Goal: Task Accomplishment & Management: Use online tool/utility

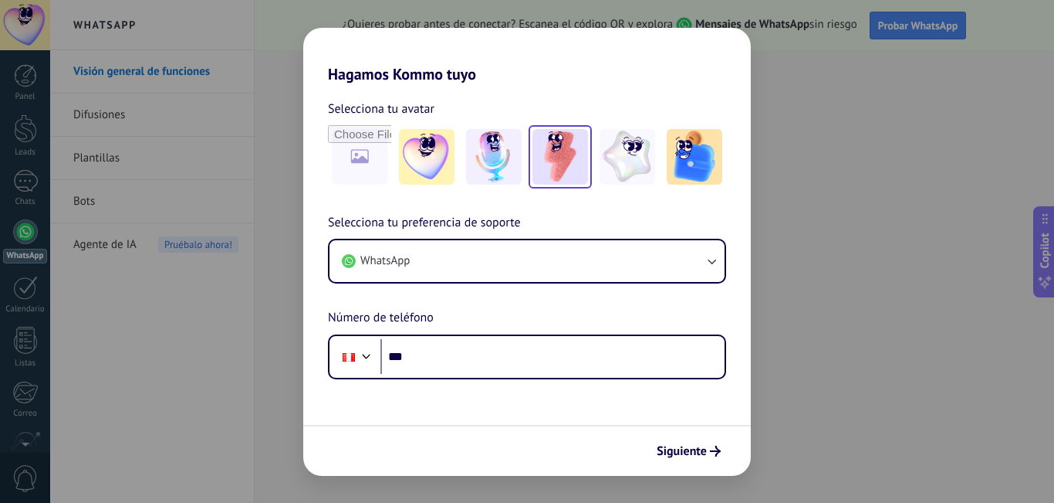
click at [546, 171] on img at bounding box center [561, 157] width 56 height 56
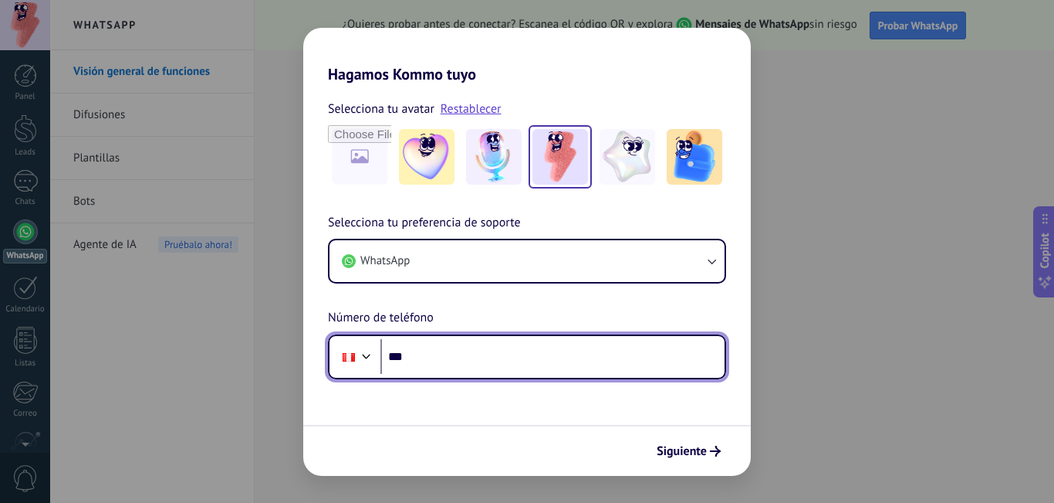
click at [499, 368] on input "***" at bounding box center [553, 357] width 344 height 36
click at [472, 364] on input "***" at bounding box center [553, 357] width 344 height 36
click at [484, 353] on input "***" at bounding box center [553, 357] width 344 height 36
paste input "**********"
click at [426, 353] on input "**********" at bounding box center [553, 357] width 344 height 36
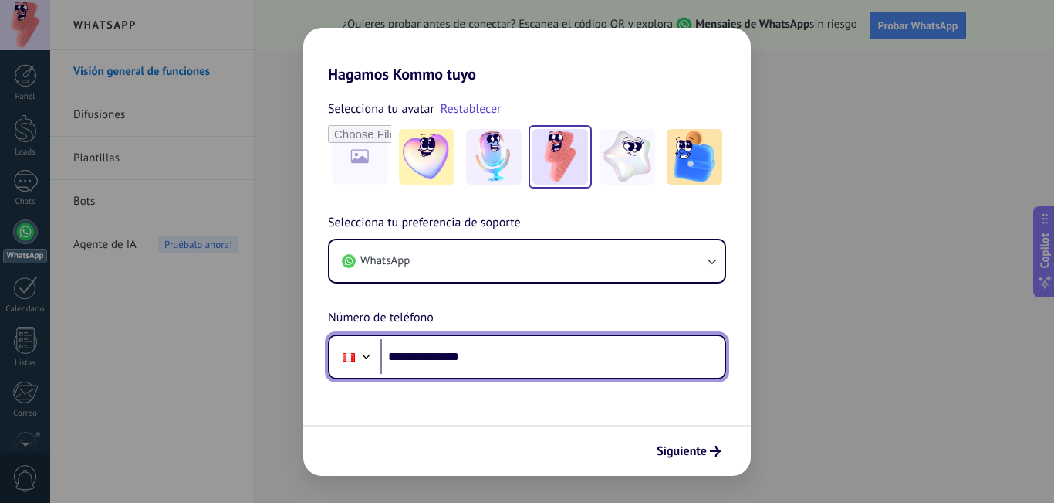
type input "**********"
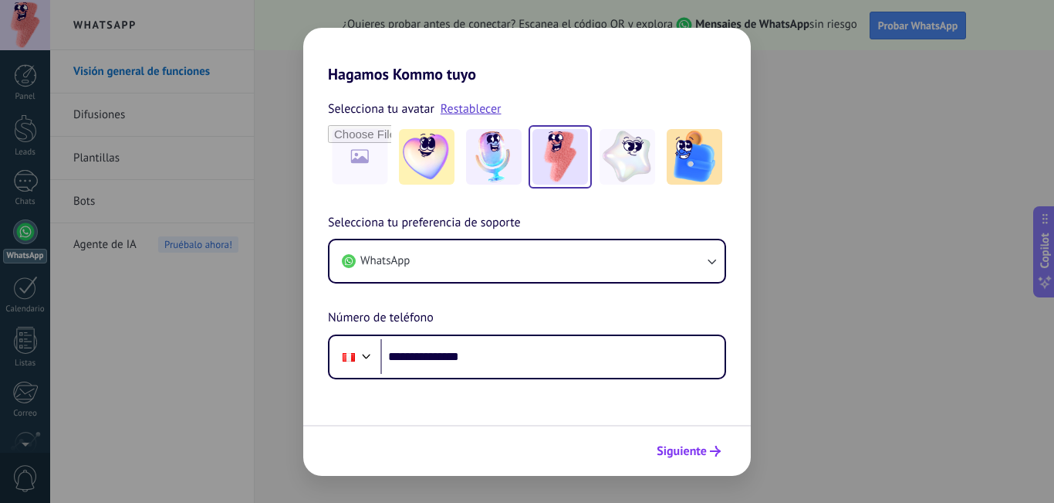
click at [692, 450] on span "Siguiente" at bounding box center [682, 450] width 50 height 11
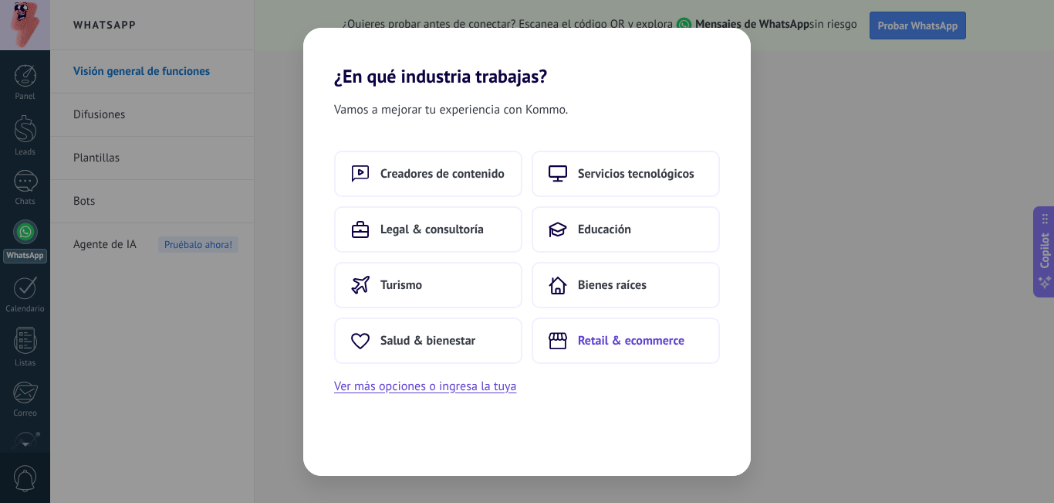
click at [657, 345] on span "Retail & ecommerce" at bounding box center [631, 340] width 107 height 15
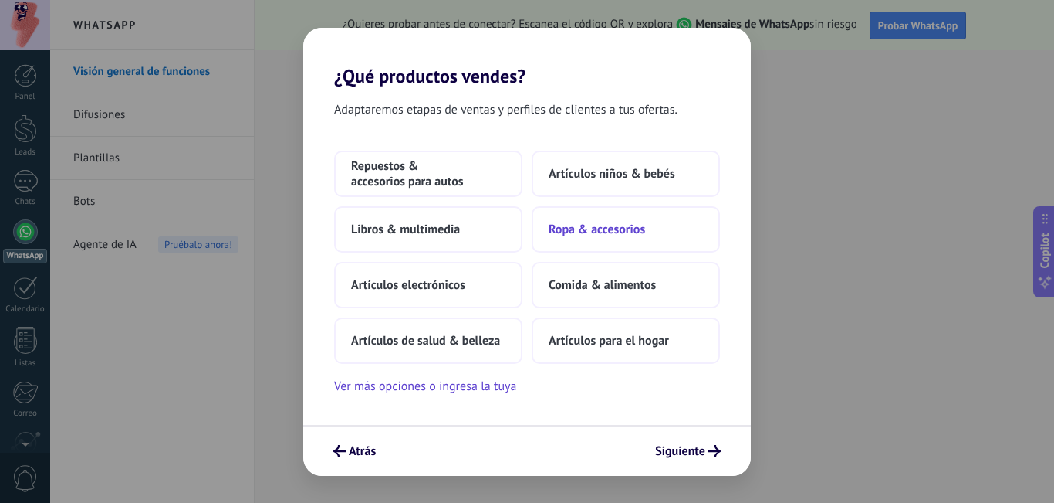
click at [629, 227] on span "Ropa & accesorios" at bounding box center [597, 229] width 96 height 15
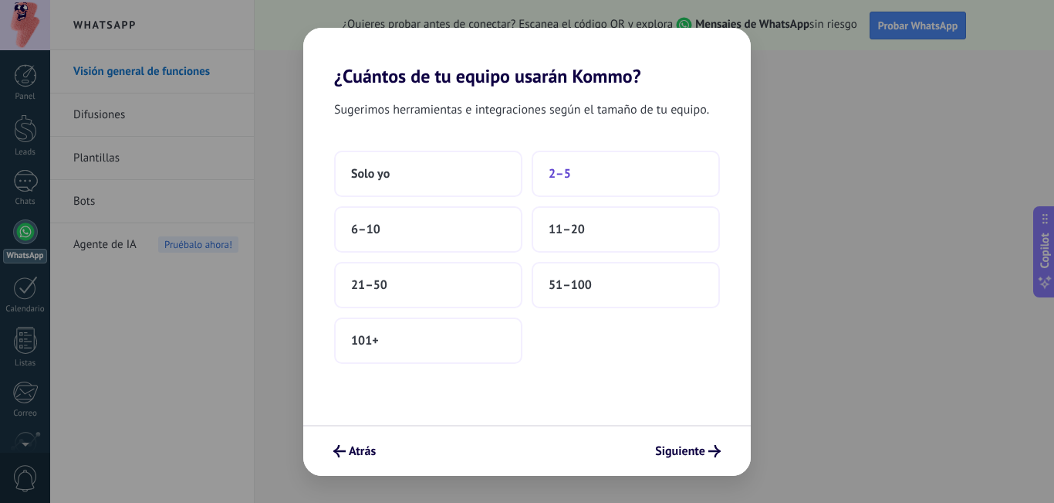
click at [563, 181] on button "2–5" at bounding box center [626, 174] width 188 height 46
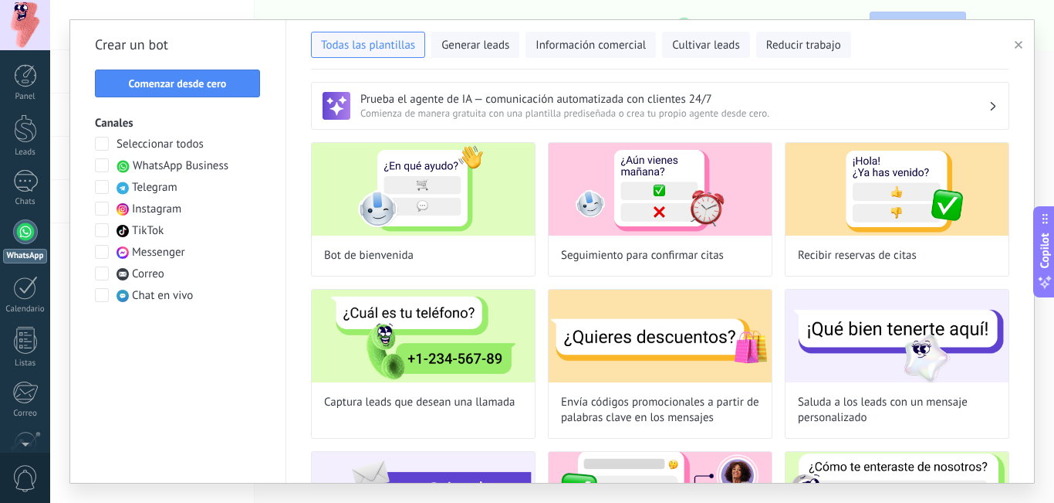
click at [25, 239] on div at bounding box center [25, 231] width 25 height 25
click at [22, 239] on div at bounding box center [25, 231] width 25 height 25
click at [24, 179] on div at bounding box center [25, 181] width 25 height 22
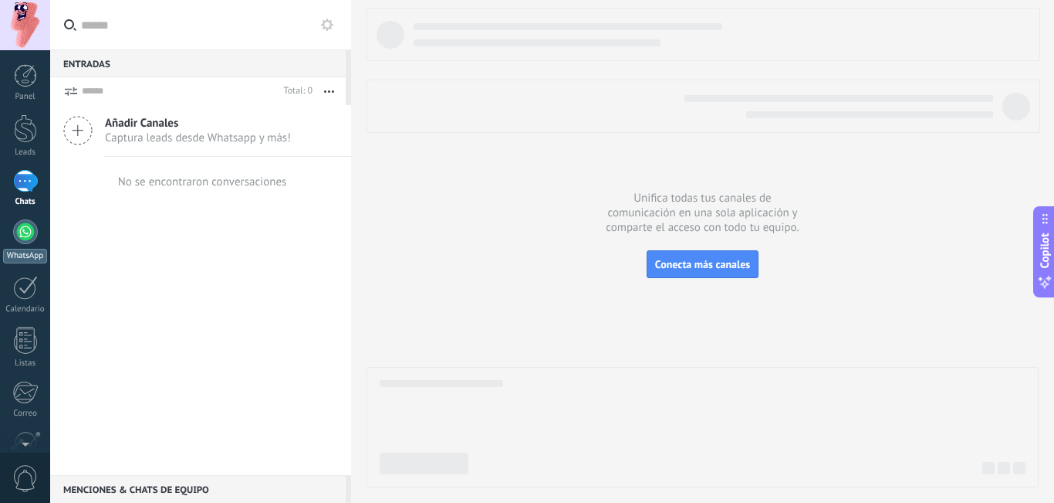
click at [23, 232] on div at bounding box center [25, 231] width 25 height 25
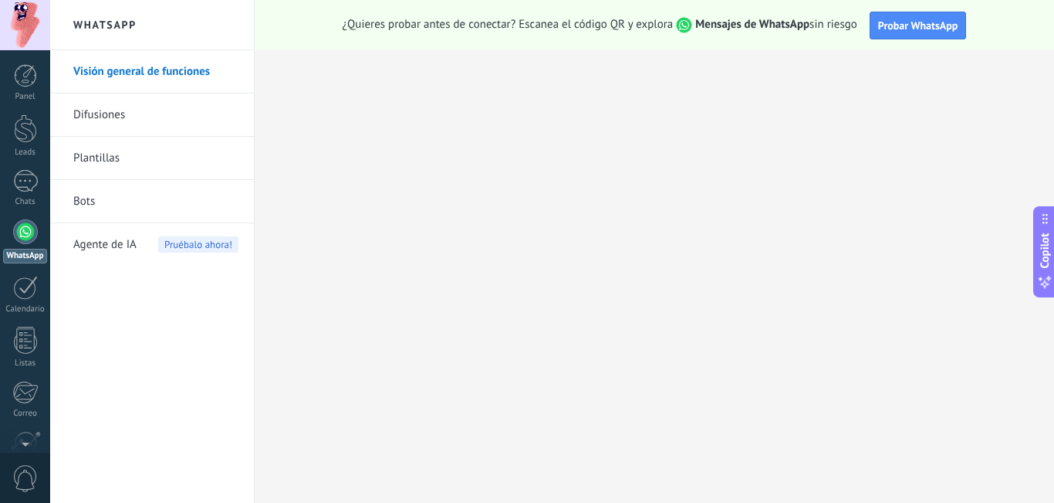
click at [101, 203] on link "Bots" at bounding box center [155, 201] width 165 height 43
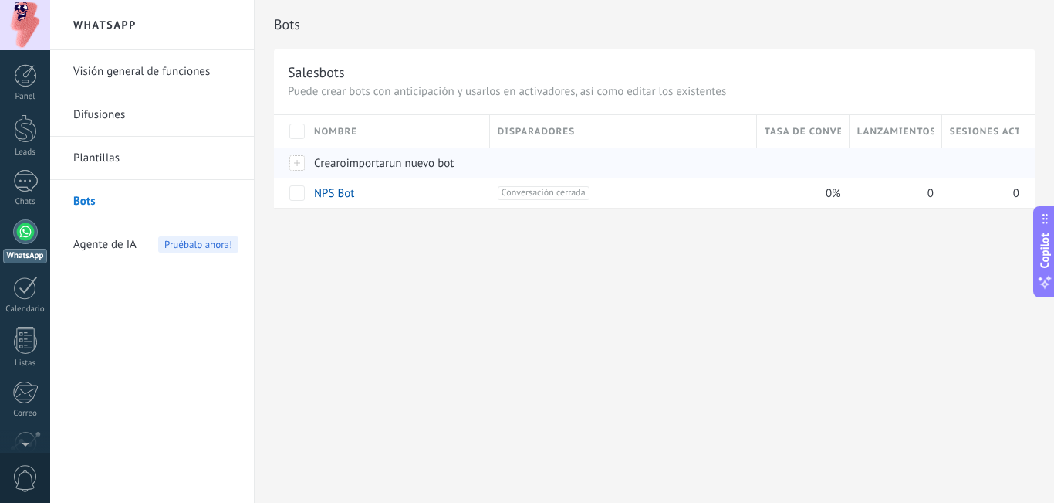
click at [325, 168] on span "Crear" at bounding box center [327, 163] width 26 height 15
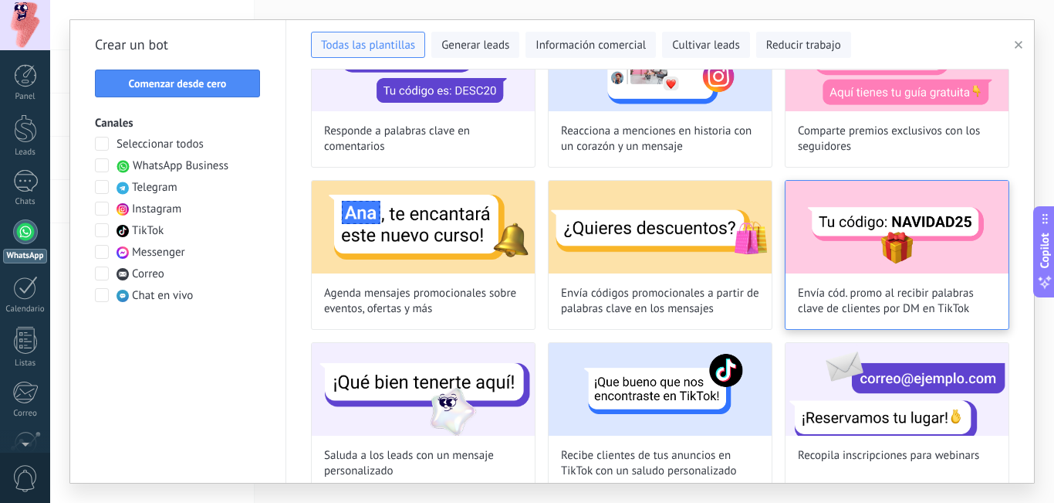
scroll to position [463, 0]
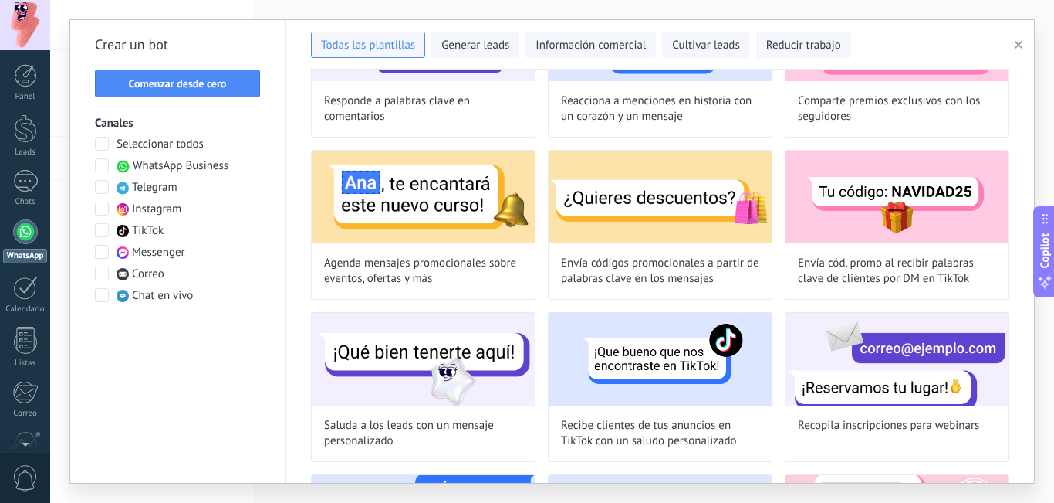
click at [103, 168] on span at bounding box center [102, 165] width 14 height 14
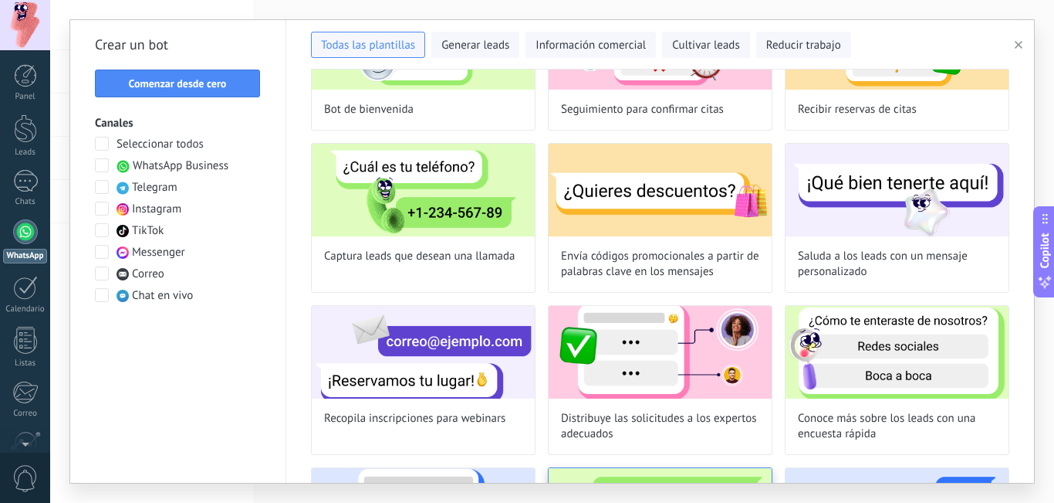
scroll to position [0, 0]
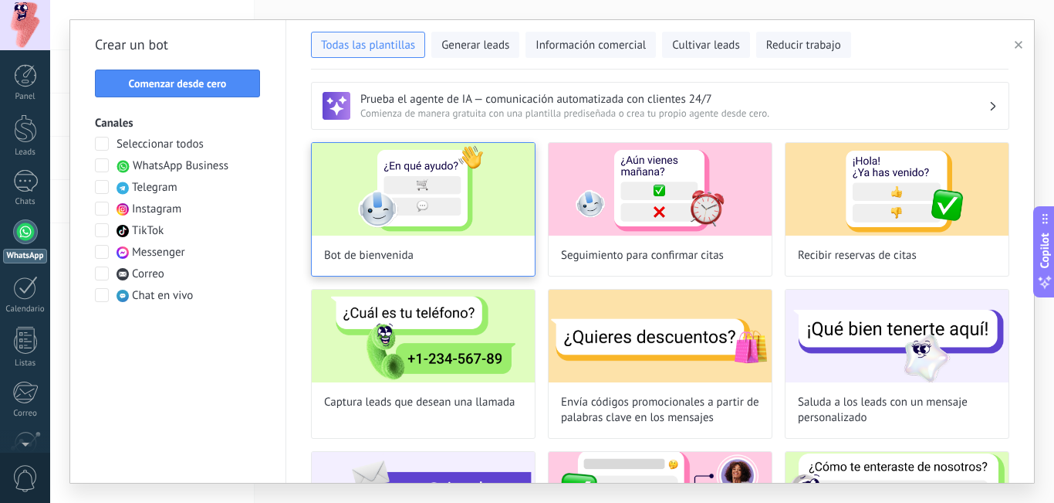
click at [360, 183] on img at bounding box center [423, 189] width 223 height 93
type input "**********"
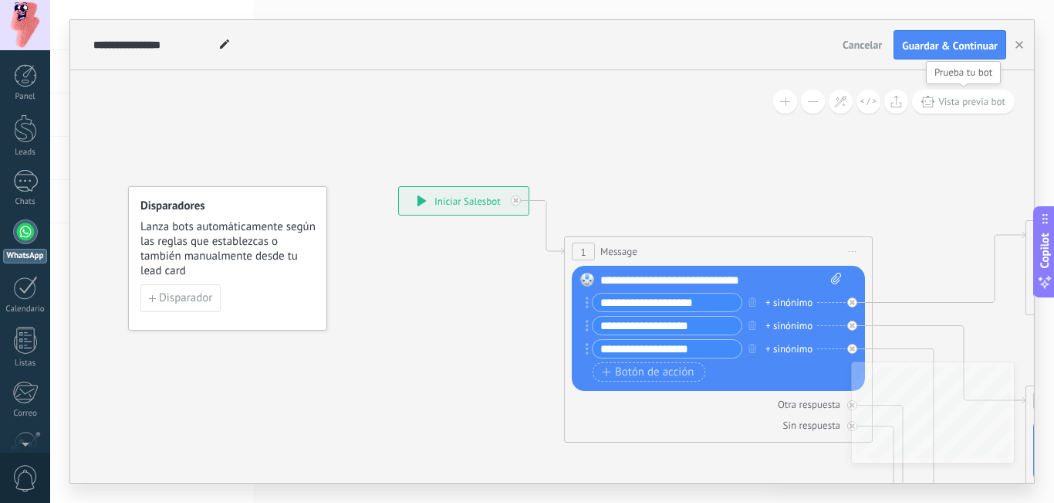
click at [997, 102] on span "Vista previa bot" at bounding box center [972, 101] width 67 height 13
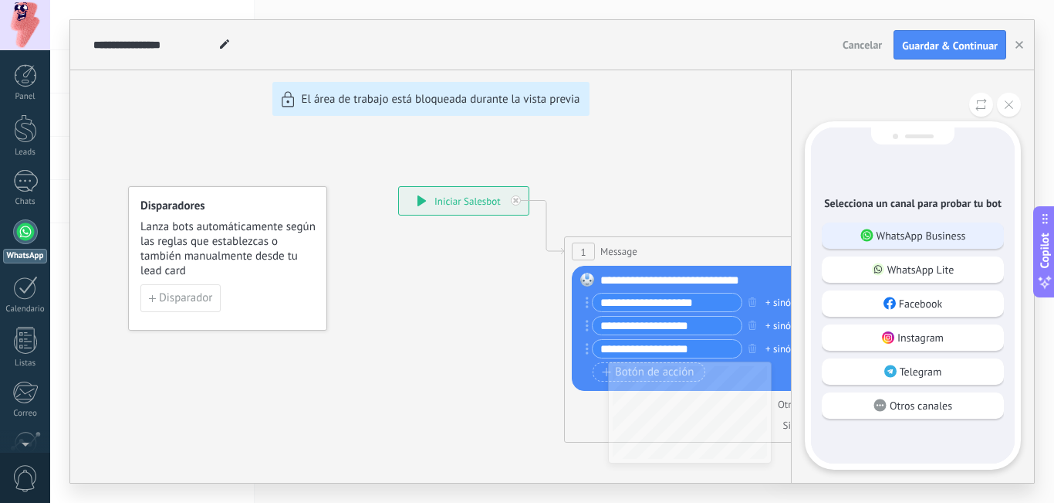
click at [942, 242] on div "WhatsApp Business" at bounding box center [913, 235] width 182 height 26
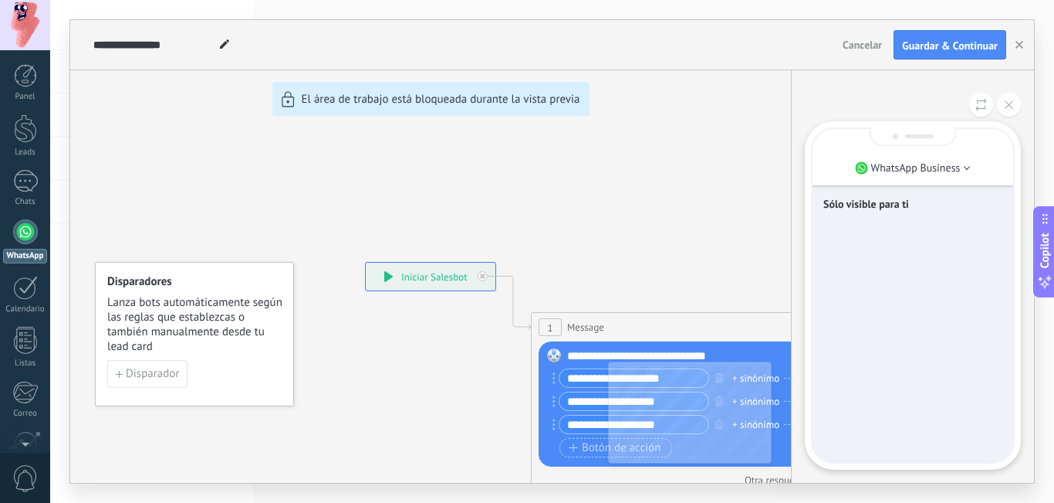
click at [942, 242] on div "Sólo visible para ti" at bounding box center [913, 295] width 201 height 333
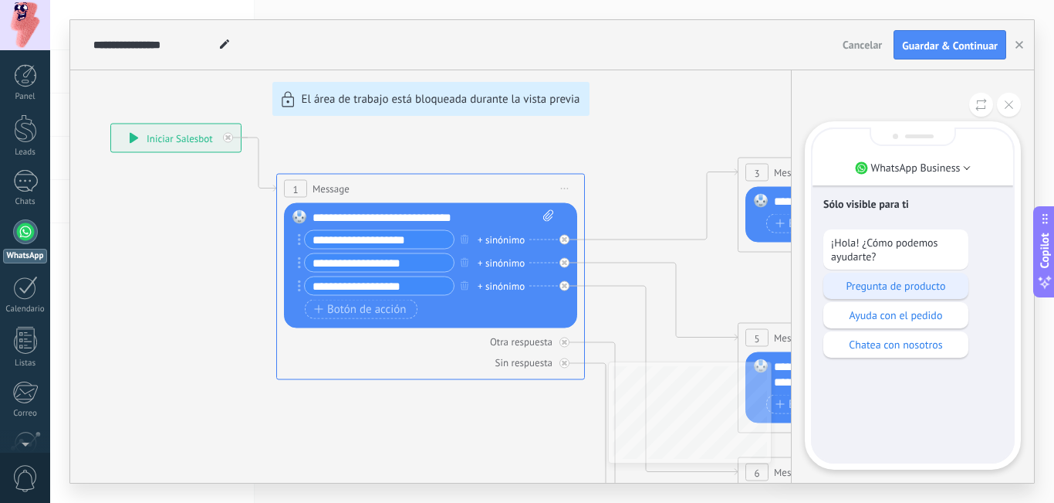
click at [892, 297] on div "Pregunta de producto" at bounding box center [896, 285] width 145 height 26
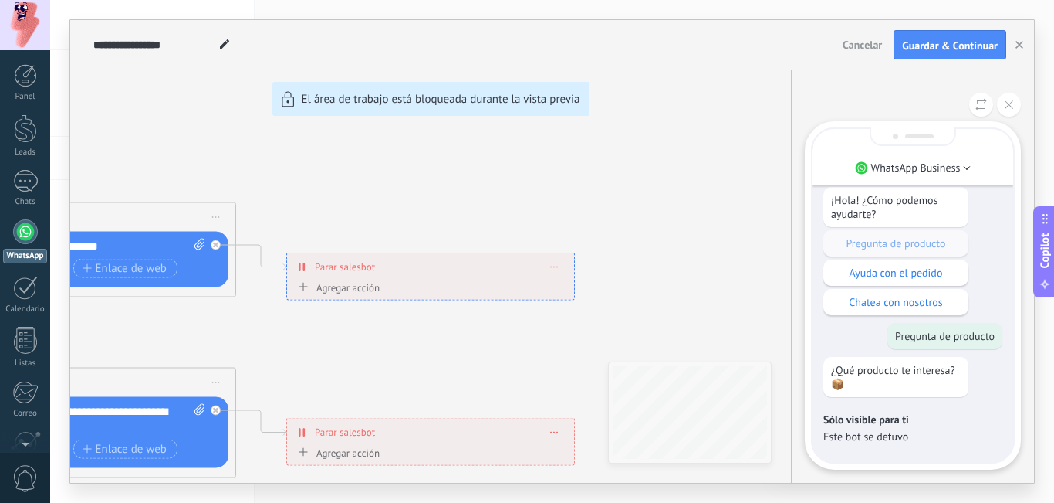
click at [126, 273] on div "**********" at bounding box center [552, 251] width 964 height 462
drag, startPoint x: 173, startPoint y: 255, endPoint x: 245, endPoint y: 258, distance: 71.9
click at [245, 258] on div "**********" at bounding box center [552, 251] width 964 height 462
drag, startPoint x: 432, startPoint y: 348, endPoint x: 439, endPoint y: 302, distance: 46.8
click at [615, 355] on div "**********" at bounding box center [552, 251] width 964 height 462
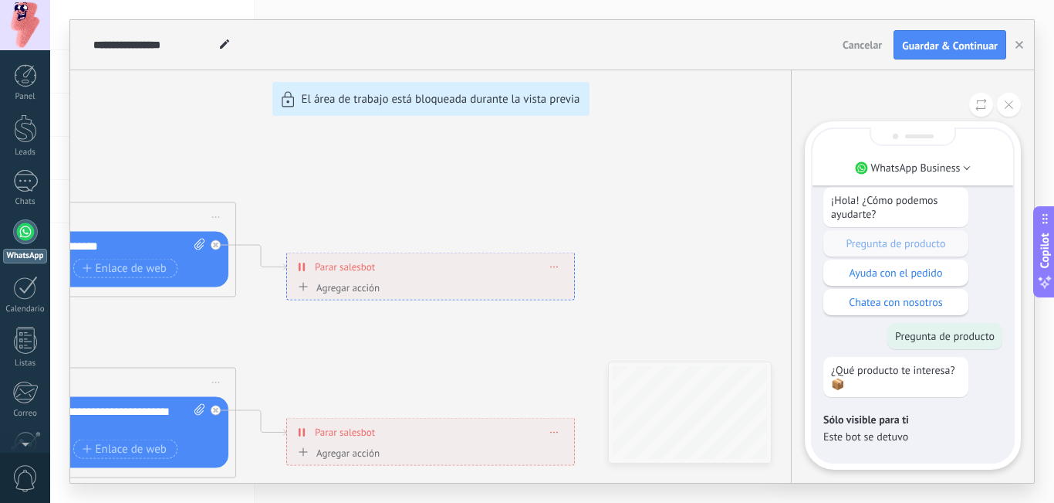
click at [344, 290] on div "**********" at bounding box center [552, 251] width 964 height 462
click at [1008, 113] on button at bounding box center [1009, 105] width 24 height 24
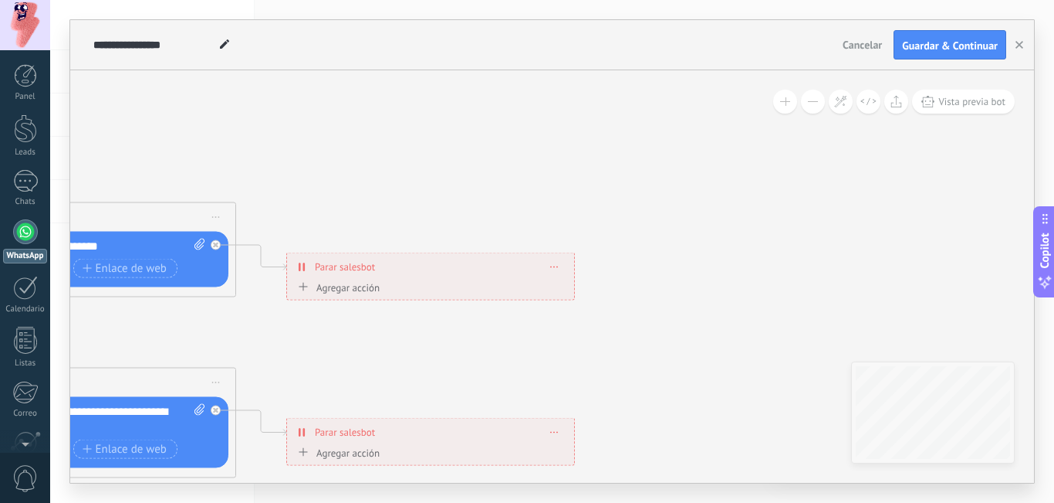
click at [189, 265] on div "Botón de acción Enlace de web" at bounding box center [80, 268] width 249 height 19
click at [176, 245] on div "**********" at bounding box center [85, 246] width 242 height 15
click at [100, 270] on span "Enlace de web" at bounding box center [125, 268] width 84 height 12
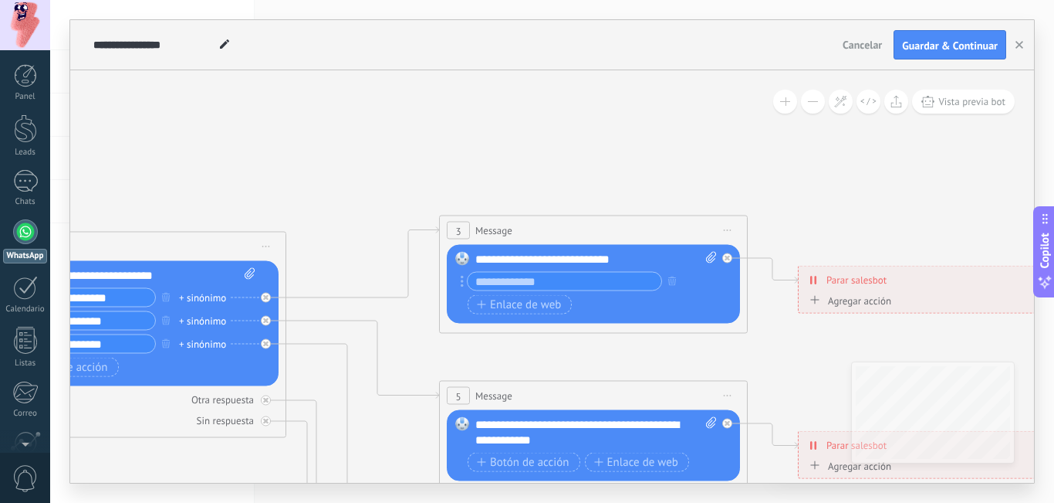
drag, startPoint x: 243, startPoint y: 306, endPoint x: 708, endPoint y: 306, distance: 464.7
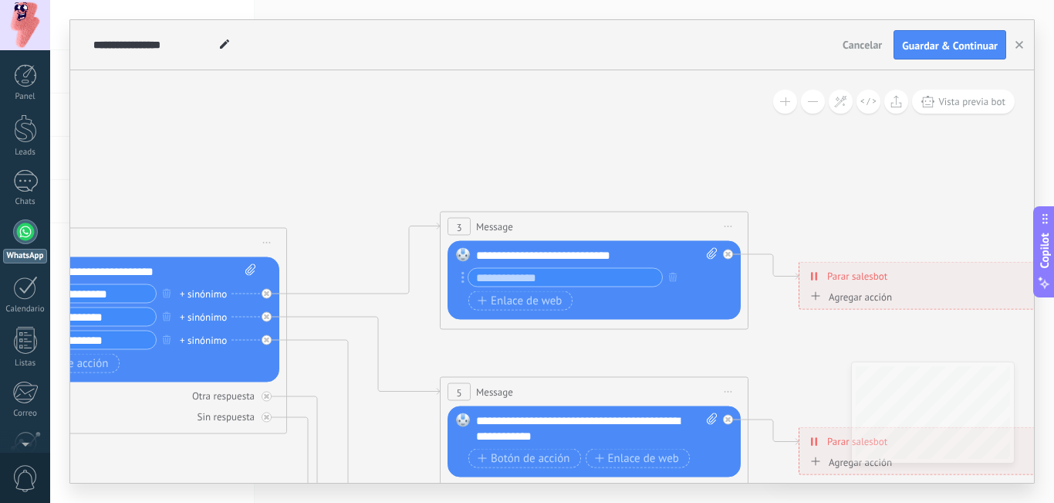
click at [543, 274] on input "text" at bounding box center [566, 278] width 194 height 18
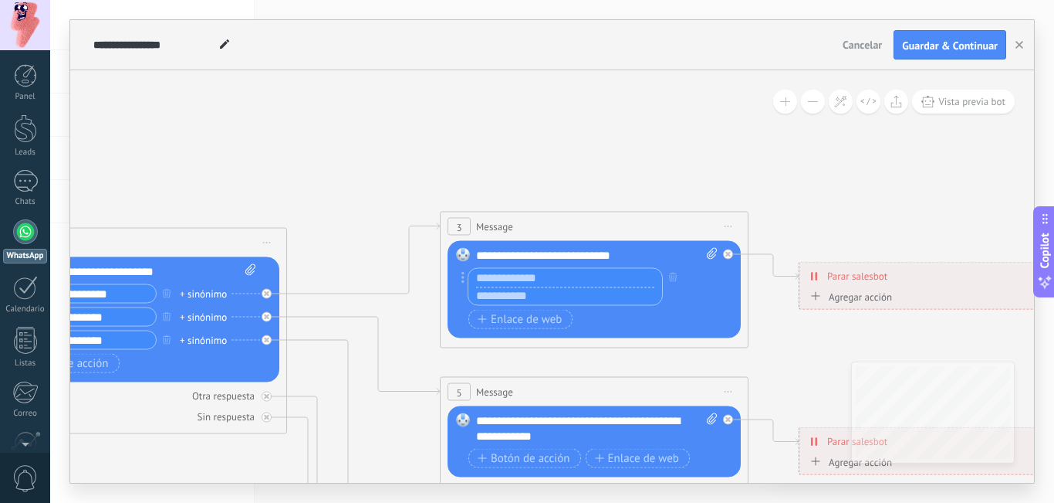
click at [513, 295] on input "text" at bounding box center [566, 295] width 194 height 19
paste input "**********"
type input "**********"
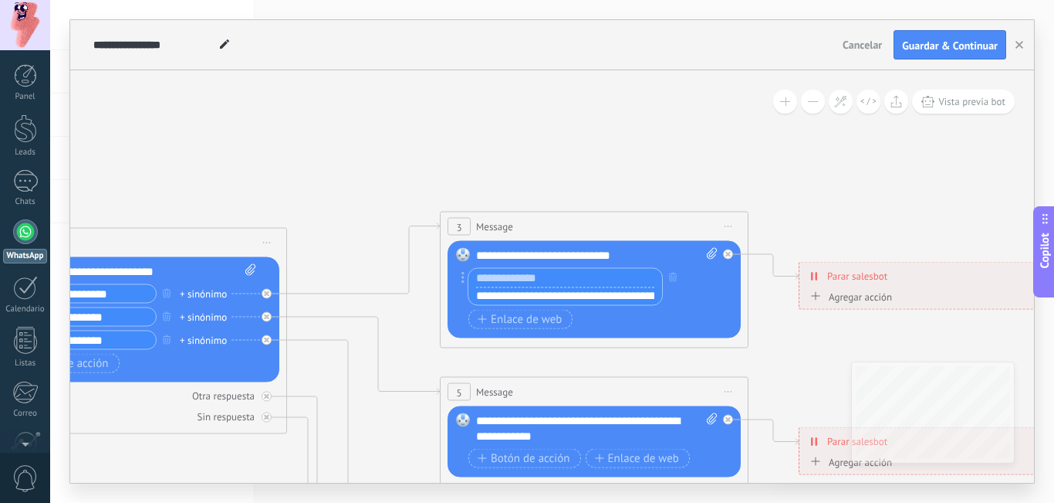
click at [521, 275] on input "text" at bounding box center [566, 278] width 194 height 19
paste input "**********"
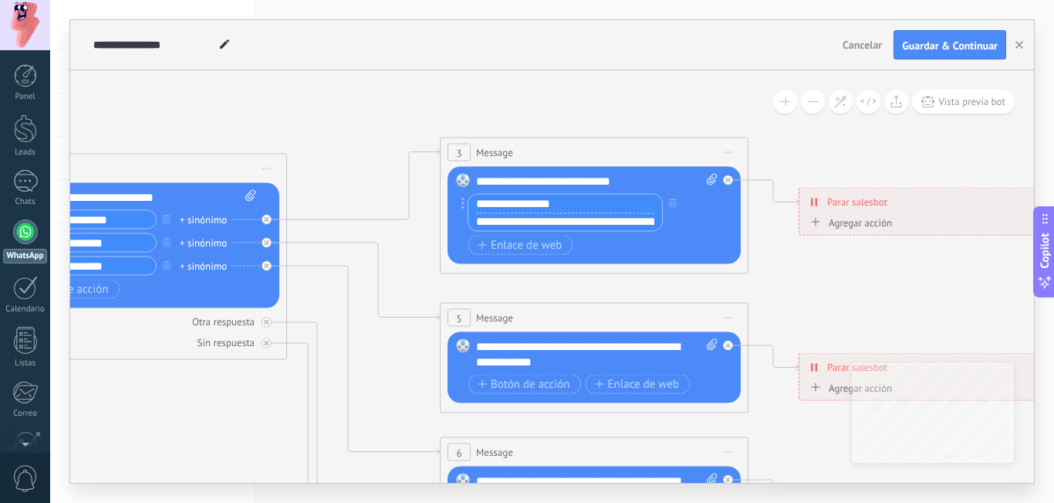
type input "**********"
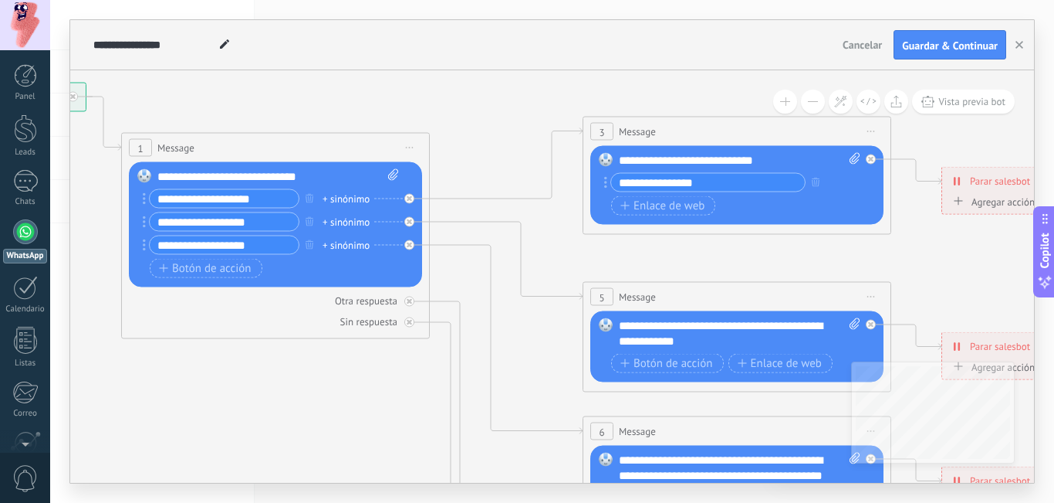
drag, startPoint x: 404, startPoint y: 350, endPoint x: 536, endPoint y: 330, distance: 133.6
click at [536, 330] on icon at bounding box center [772, 468] width 2406 height 1542
click at [773, 367] on span "Enlace de web" at bounding box center [780, 363] width 84 height 12
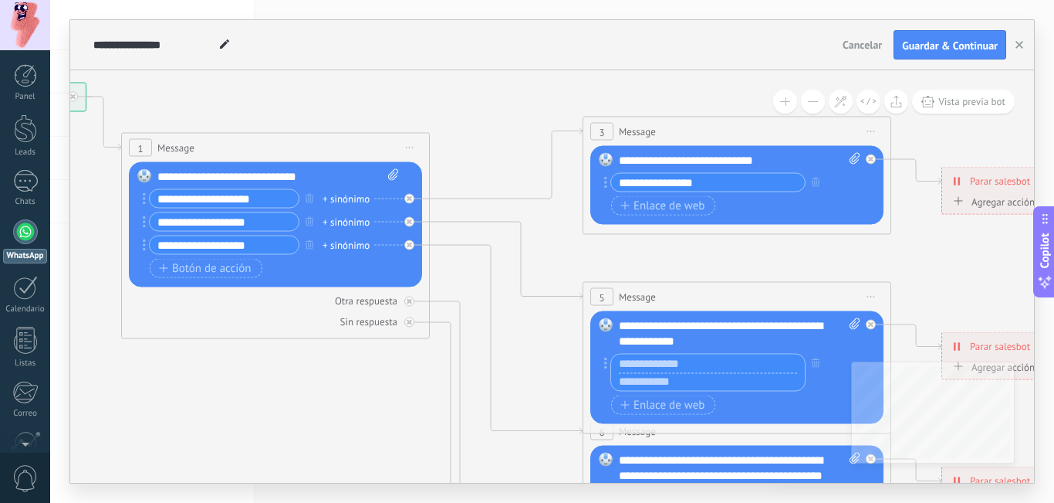
click at [692, 367] on input "text" at bounding box center [708, 363] width 194 height 19
click at [667, 320] on div "**********" at bounding box center [740, 333] width 242 height 31
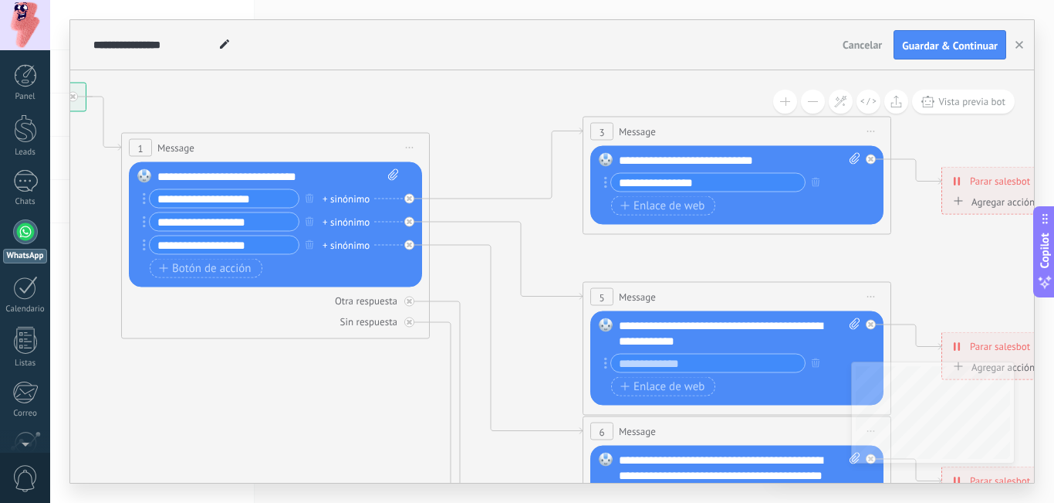
click at [647, 370] on input "text" at bounding box center [708, 363] width 194 height 18
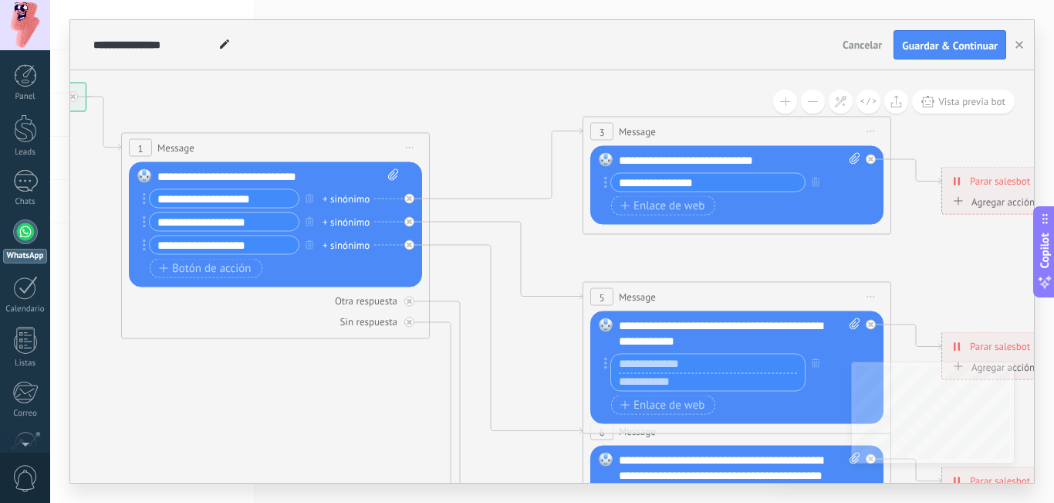
click at [673, 362] on input "text" at bounding box center [708, 363] width 194 height 19
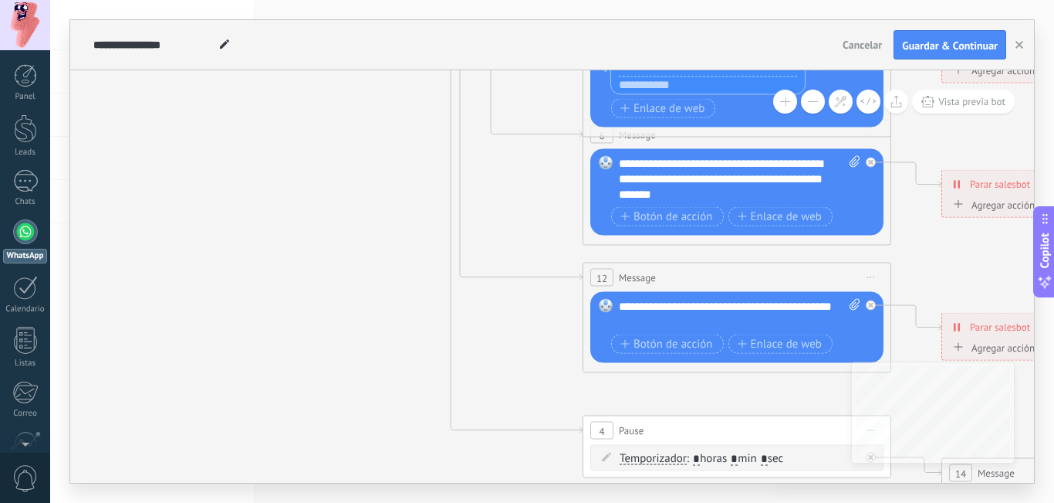
click at [748, 459] on span ": * horas * min * sec" at bounding box center [735, 458] width 96 height 15
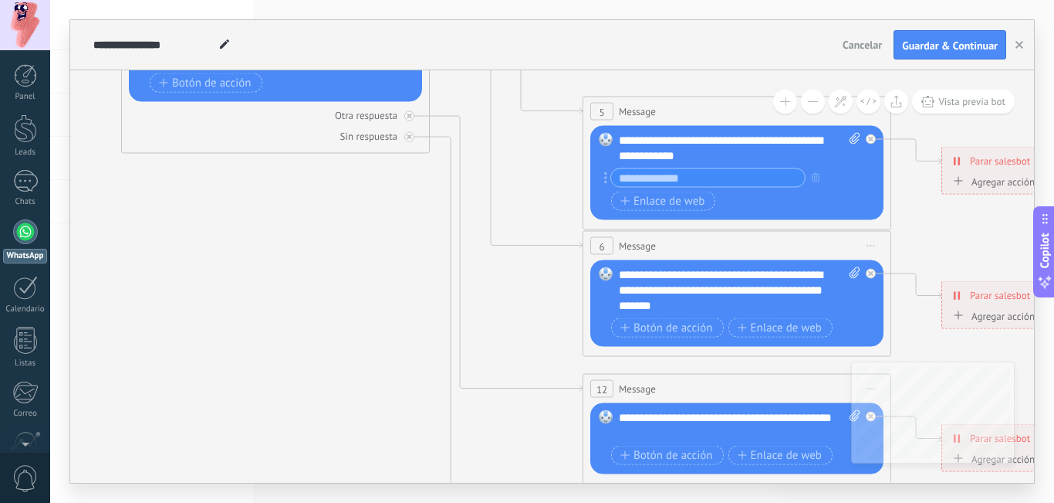
drag, startPoint x: 542, startPoint y: 304, endPoint x: 306, endPoint y: 320, distance: 236.8
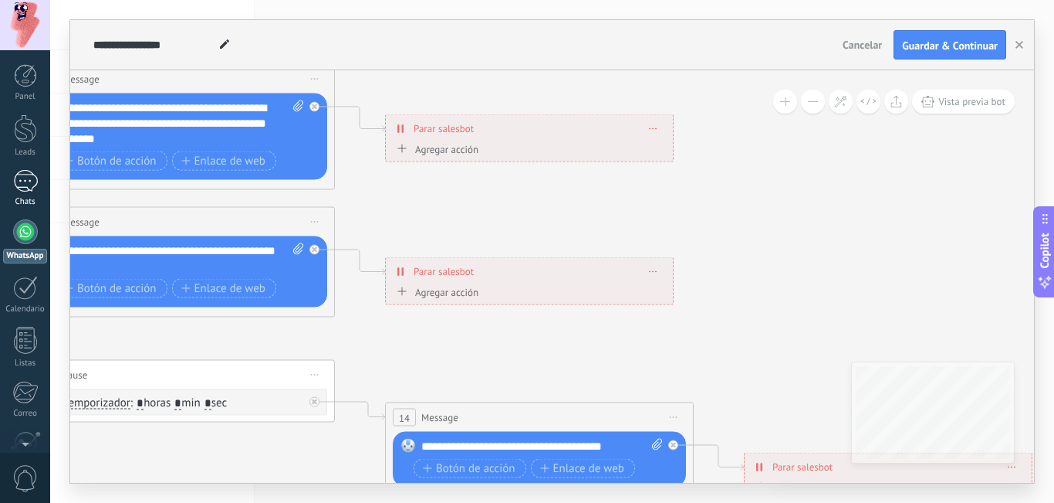
drag, startPoint x: 557, startPoint y: 348, endPoint x: 0, endPoint y: 181, distance: 581.2
click at [0, 181] on body ".abccls-1,.abccls-2{fill-rule:evenodd}.abccls-2{fill:#fff} .abfcls-1{fill:none}…" at bounding box center [527, 251] width 1054 height 503
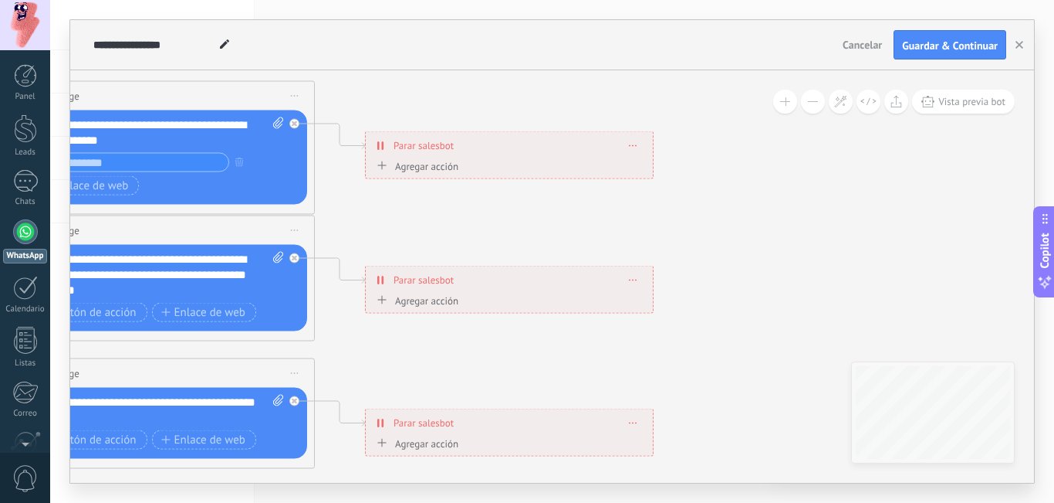
drag, startPoint x: 561, startPoint y: 211, endPoint x: 542, endPoint y: 377, distance: 167.1
click at [542, 376] on icon at bounding box center [196, 267] width 2406 height 1542
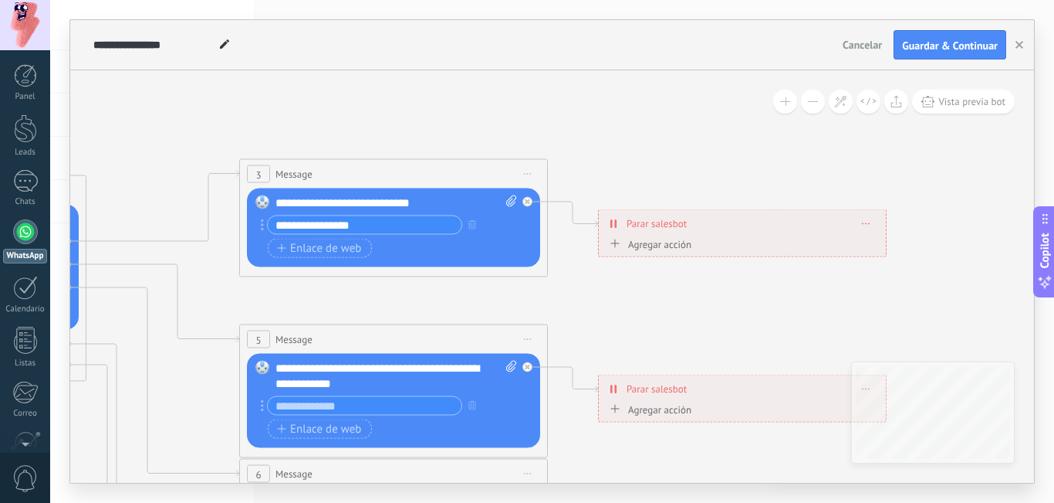
drag, startPoint x: 455, startPoint y: 222, endPoint x: 687, endPoint y: 452, distance: 327.5
click at [687, 452] on icon at bounding box center [429, 510] width 2406 height 1542
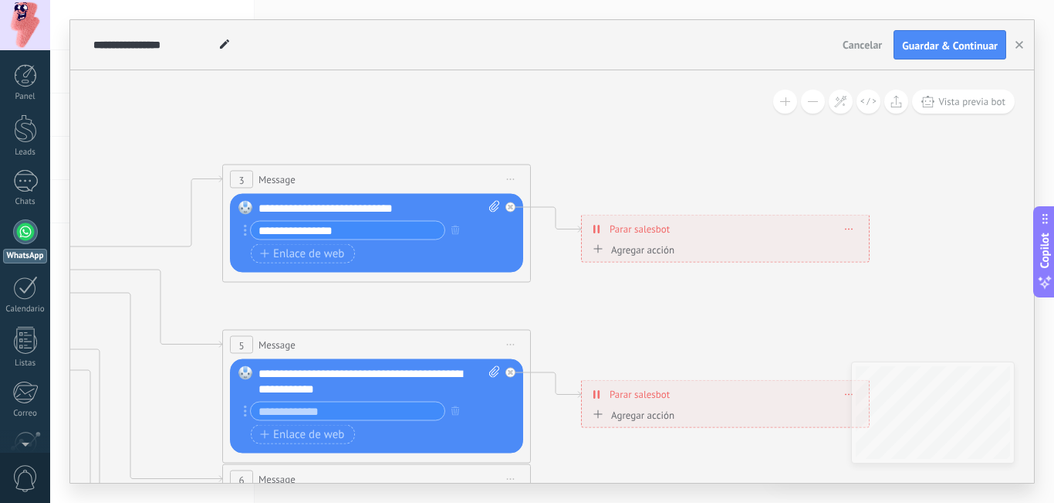
drag, startPoint x: 681, startPoint y: 325, endPoint x: 659, endPoint y: 330, distance: 22.1
click at [634, 247] on div "Agregar acción" at bounding box center [629, 249] width 86 height 12
click at [634, 247] on button "Conversación marcada como cerrada" at bounding box center [674, 249] width 193 height 28
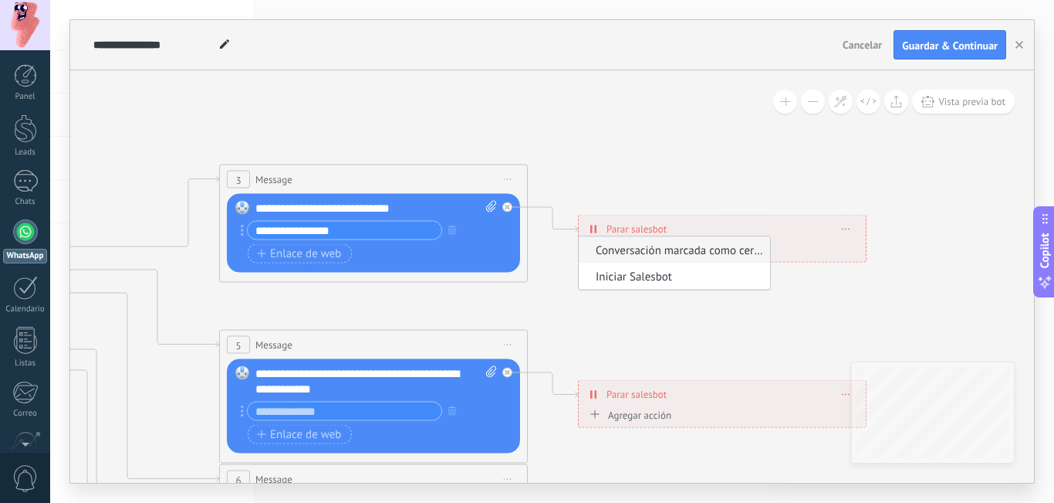
click at [682, 251] on span "Conversación marcada como cerrada" at bounding box center [672, 249] width 187 height 15
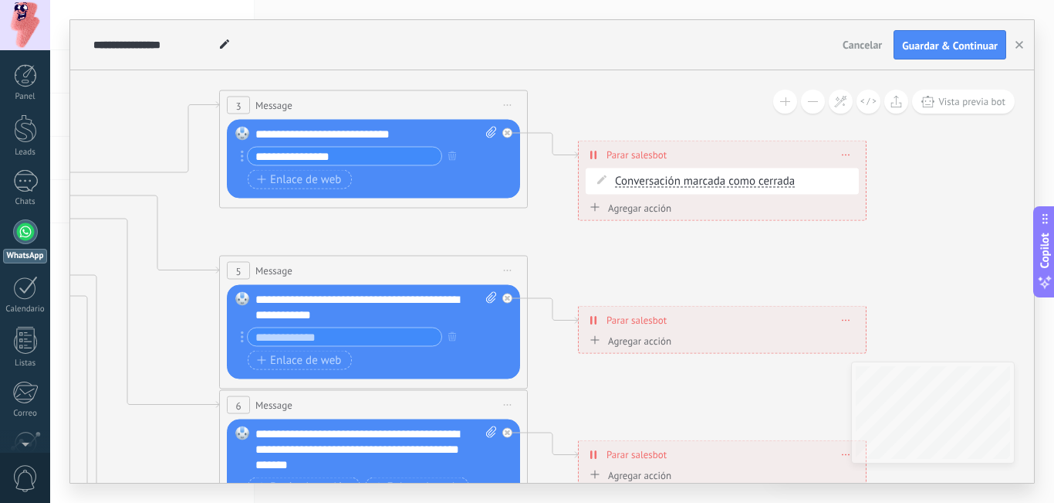
click at [651, 339] on div "Agregar acción" at bounding box center [629, 340] width 86 height 12
click at [651, 339] on button "Conversación marcada como cerrada" at bounding box center [674, 341] width 193 height 28
click at [652, 372] on span "Iniciar Salesbot" at bounding box center [672, 367] width 187 height 15
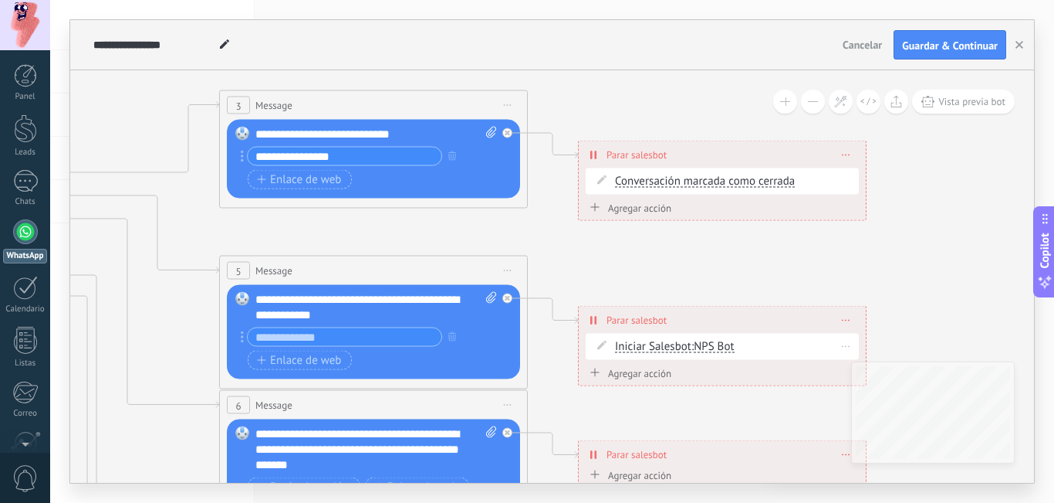
click at [719, 348] on span "NPS Bot" at bounding box center [714, 346] width 40 height 15
click at [718, 343] on span "NPS Bot" at bounding box center [770, 346] width 187 height 15
click at [744, 398] on icon at bounding box center [409, 441] width 2406 height 1542
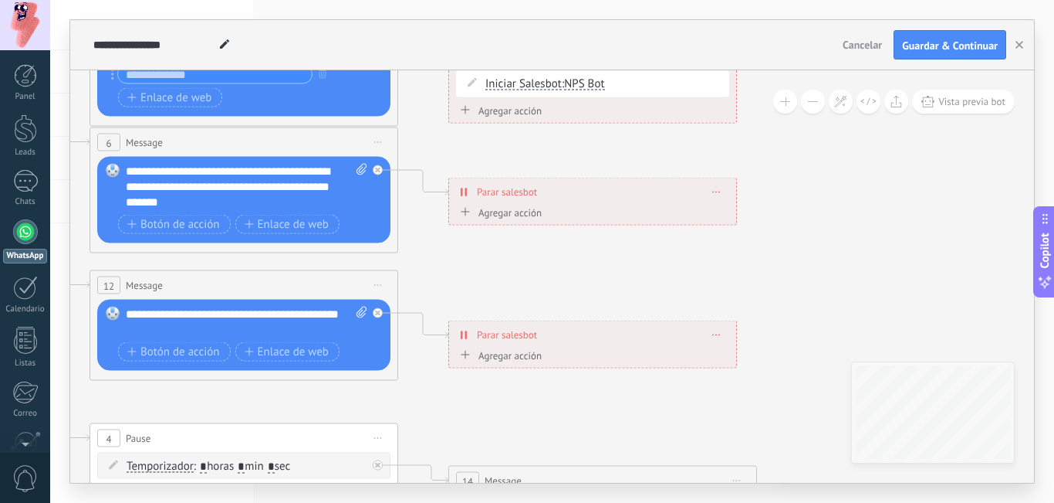
drag, startPoint x: 782, startPoint y: 246, endPoint x: 492, endPoint y: -67, distance: 426.6
click at [492, 0] on html ".abccls-1,.abccls-2{fill-rule:evenodd}.abccls-2{fill:#fff} .abfcls-1{fill:none}…" at bounding box center [527, 251] width 1054 height 503
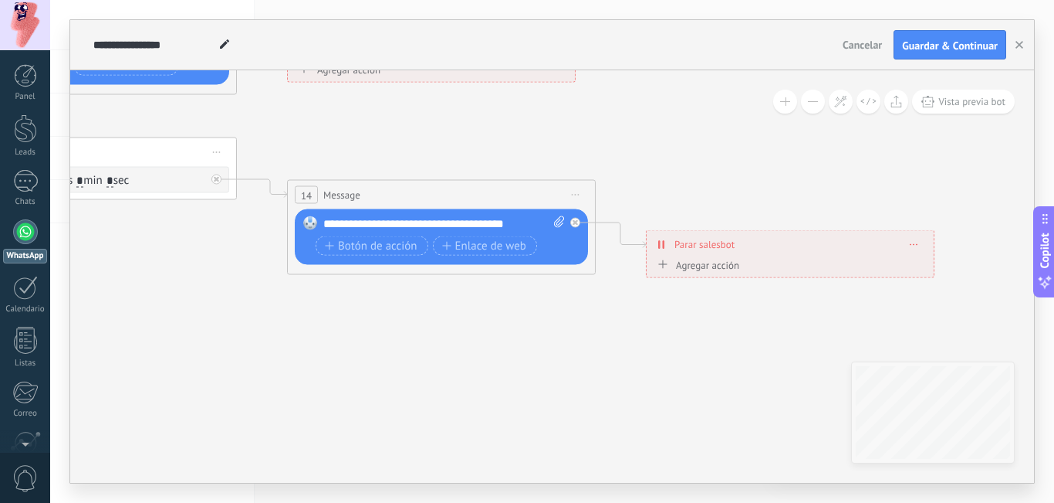
drag, startPoint x: 306, startPoint y: 299, endPoint x: 300, endPoint y: 325, distance: 26.0
click at [938, 39] on button "Guardar & Continuar" at bounding box center [950, 44] width 113 height 29
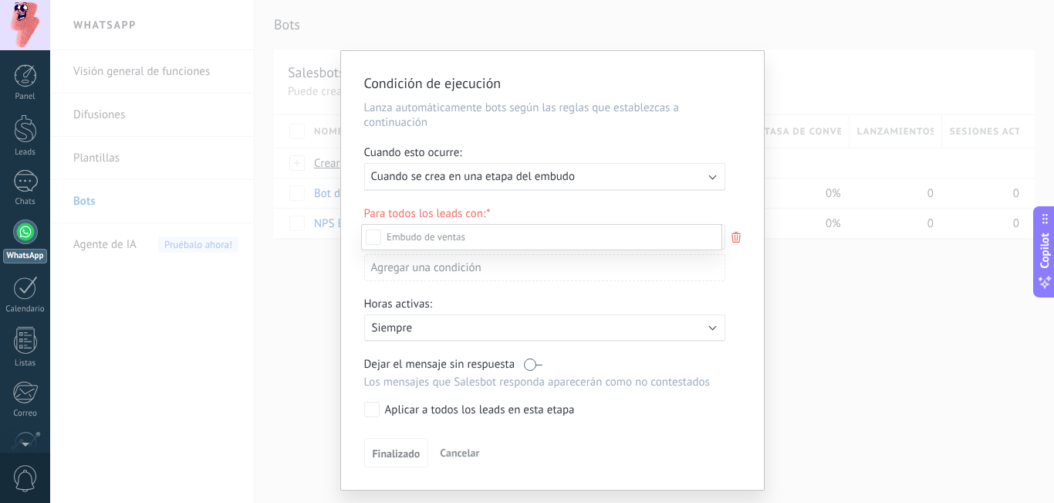
scroll to position [77, 0]
click at [0, 0] on label "Leads Entrantes" at bounding box center [0, 0] width 0 height 0
click at [0, 0] on label "Pedido enviado" at bounding box center [0, 0] width 0 height 0
click at [0, 0] on label "Pedido completado" at bounding box center [0, 0] width 0 height 0
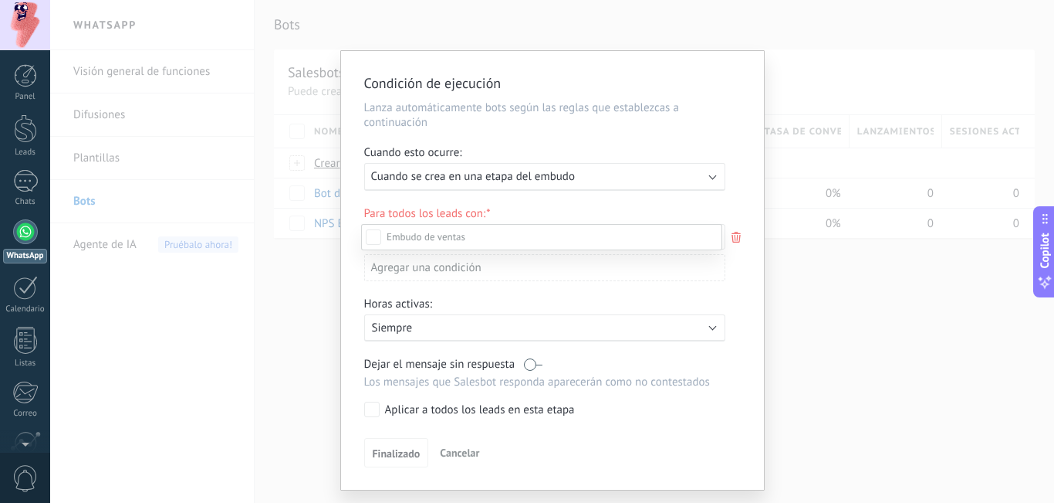
click at [405, 450] on div "Nueva consulta Cualificado Cotización enviada Pedido creado [PERSON_NAME] compl…" at bounding box center [541, 362] width 361 height 276
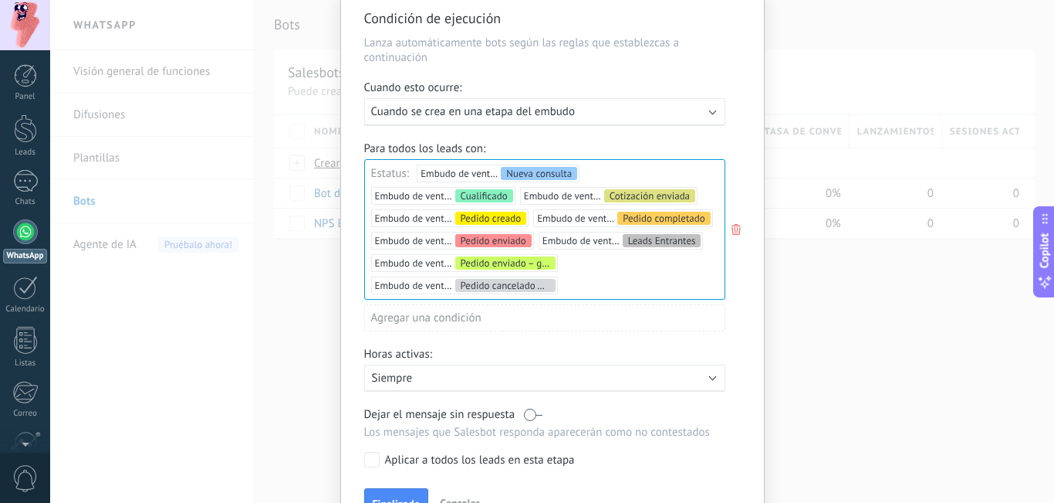
scroll to position [153, 0]
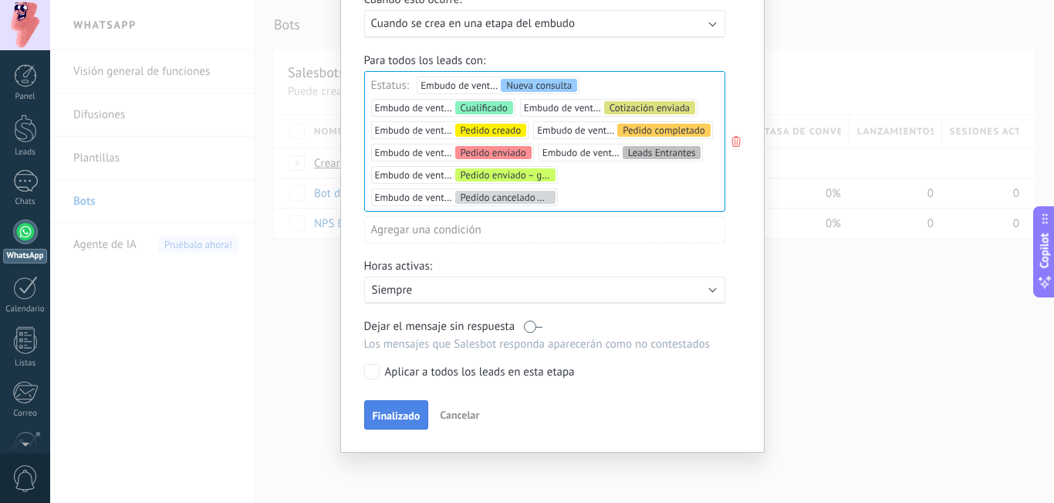
click at [414, 410] on span "Finalizado" at bounding box center [397, 415] width 48 height 11
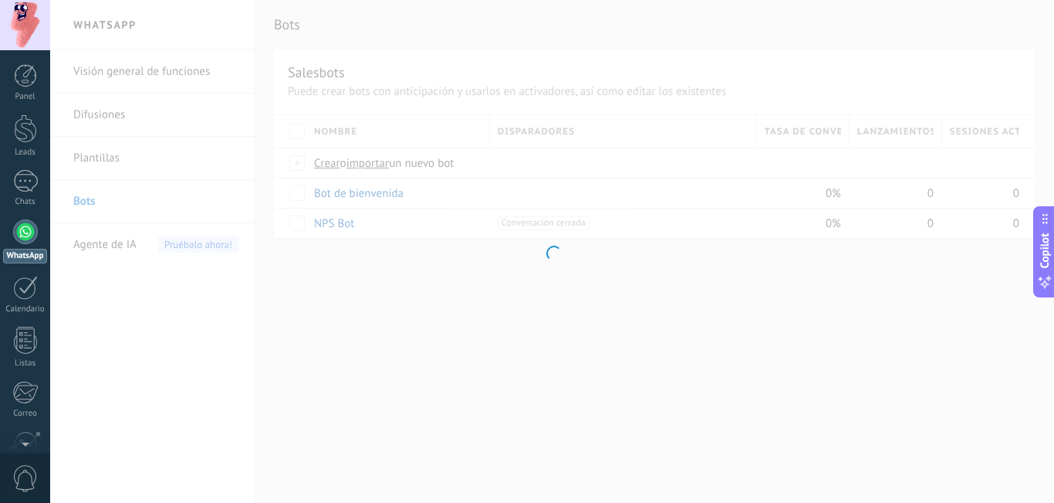
scroll to position [0, 0]
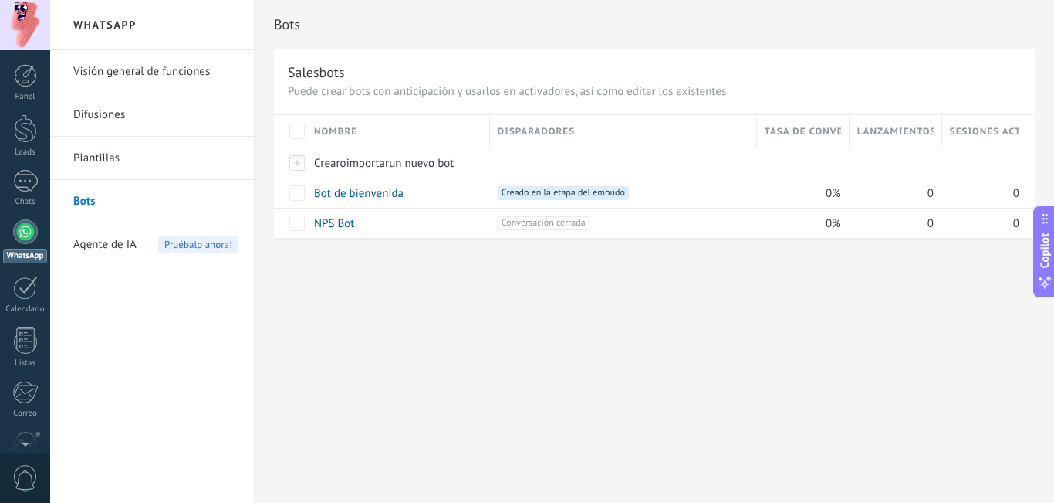
click at [36, 236] on div at bounding box center [25, 231] width 25 height 25
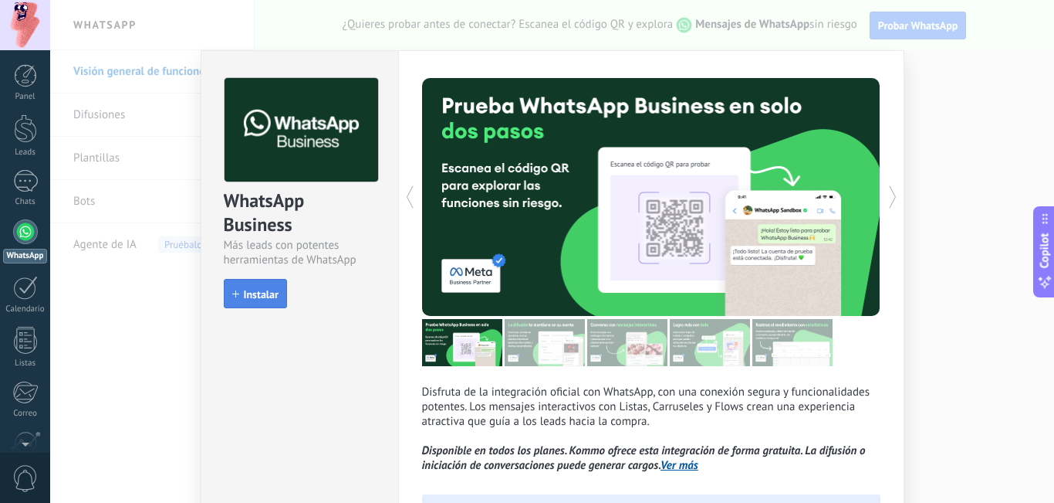
click at [261, 291] on span "Instalar" at bounding box center [261, 294] width 35 height 11
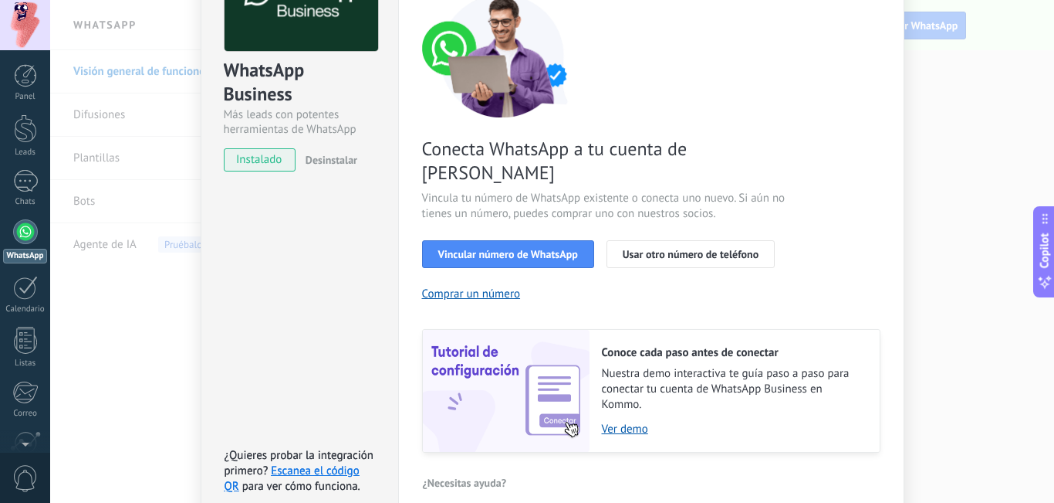
scroll to position [154, 0]
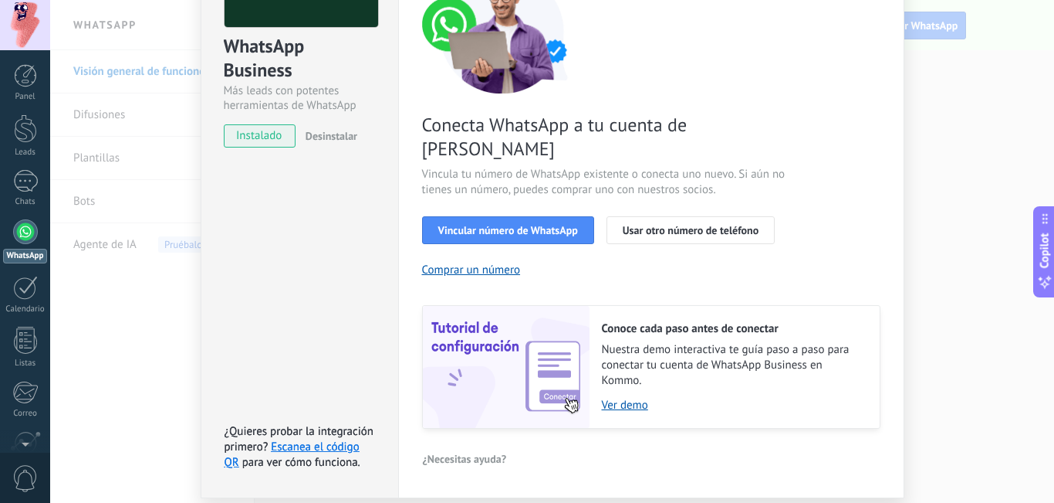
click at [771, 253] on div "Conecta WhatsApp a tu cuenta de Kommo Vincula tu número de WhatsApp existente o…" at bounding box center [651, 199] width 459 height 459
click at [614, 239] on div "Conecta WhatsApp a tu cuenta de Kommo Vincula tu número de WhatsApp existente o…" at bounding box center [651, 199] width 459 height 459
click at [557, 240] on div "Conecta WhatsApp a tu cuenta de Kommo Vincula tu número de WhatsApp existente o…" at bounding box center [651, 199] width 459 height 459
click at [555, 242] on div "Conecta WhatsApp a tu cuenta de Kommo Vincula tu número de WhatsApp existente o…" at bounding box center [651, 199] width 459 height 459
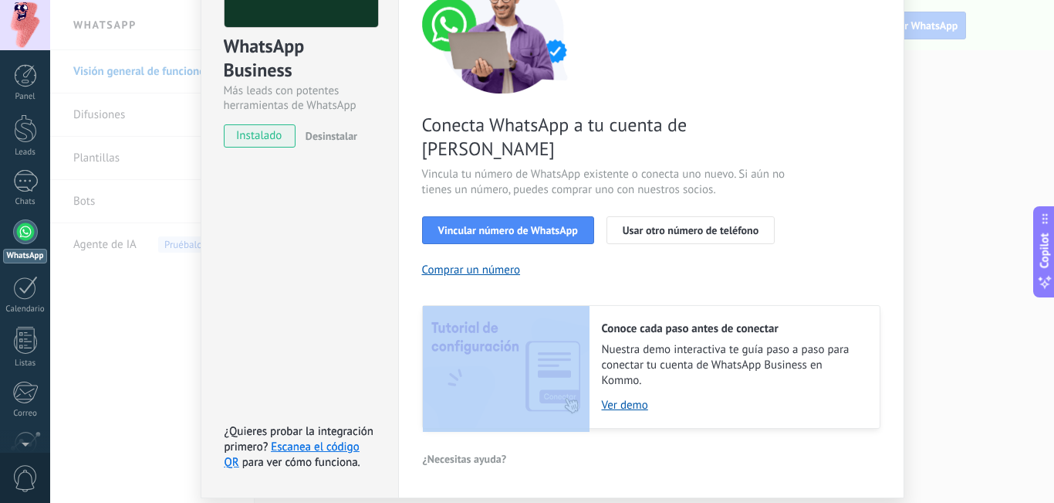
click at [555, 242] on div "Conecta WhatsApp a tu cuenta de Kommo Vincula tu número de WhatsApp existente o…" at bounding box center [651, 199] width 459 height 459
click at [556, 243] on div "Conecta WhatsApp a tu cuenta de Kommo Vincula tu número de WhatsApp existente o…" at bounding box center [651, 199] width 459 height 459
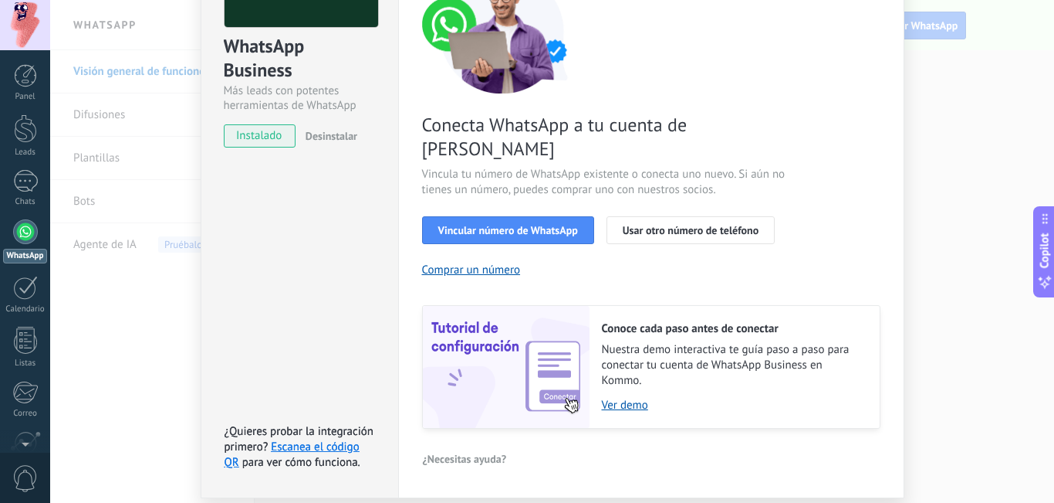
click at [598, 254] on div "Conecta WhatsApp a tu cuenta de Kommo Vincula tu número de WhatsApp existente o…" at bounding box center [651, 199] width 459 height 459
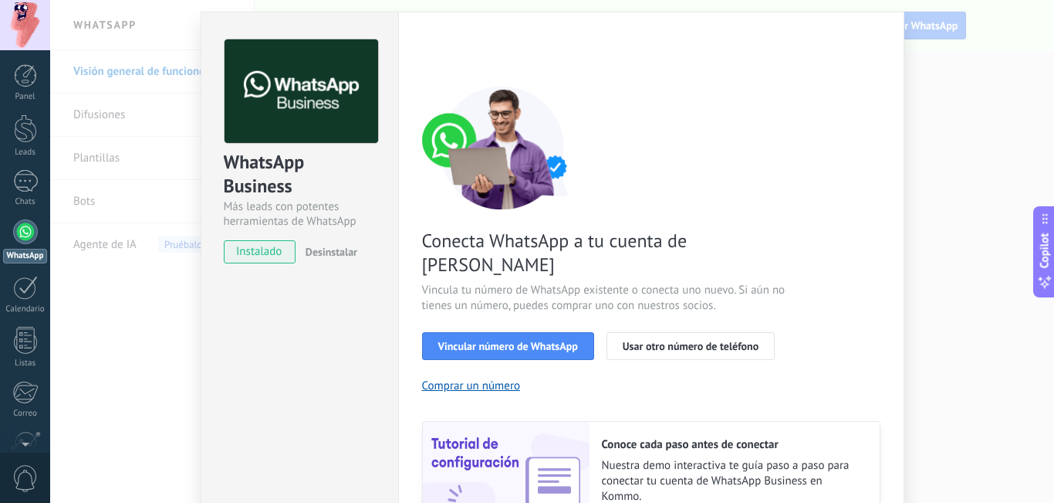
scroll to position [29, 0]
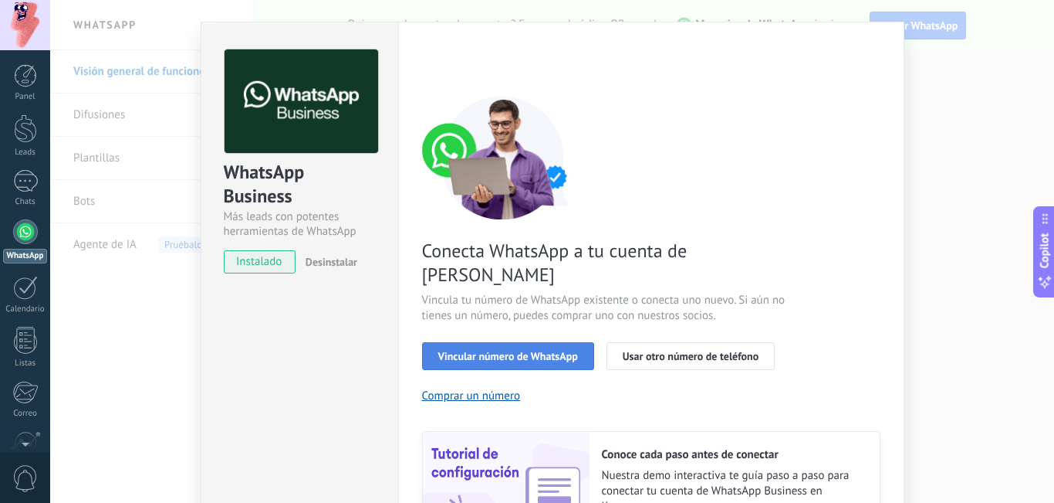
click at [528, 342] on button "Vincular número de WhatsApp" at bounding box center [508, 356] width 172 height 28
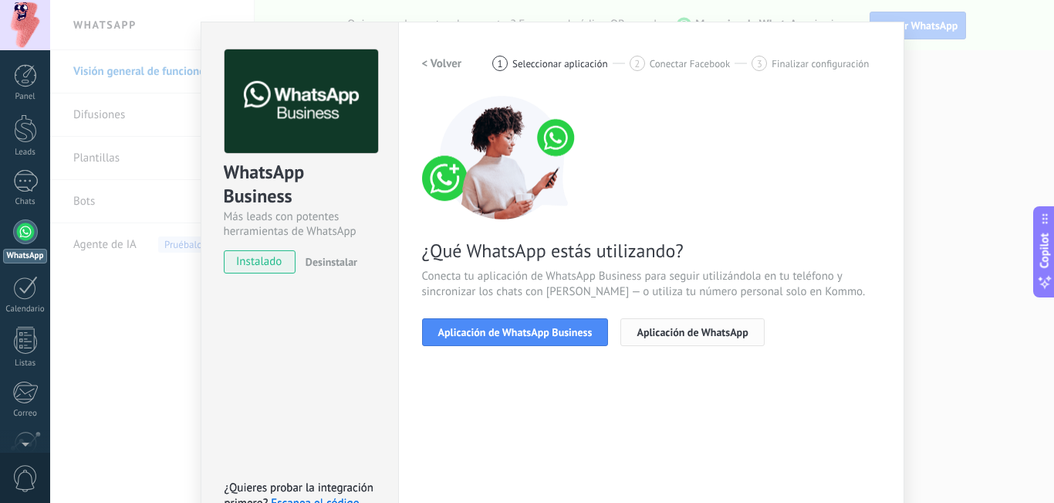
click at [658, 339] on button "Aplicación de WhatsApp" at bounding box center [693, 332] width 144 height 28
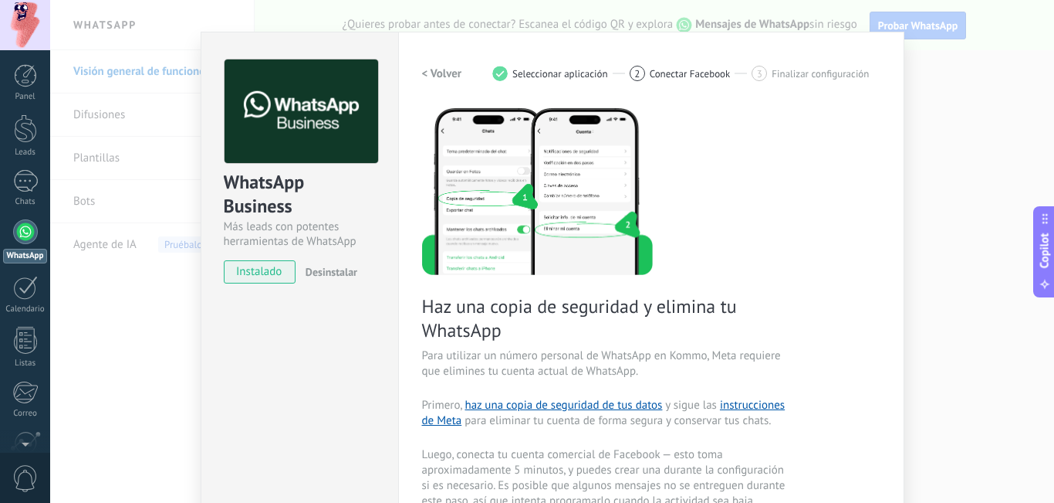
scroll to position [0, 0]
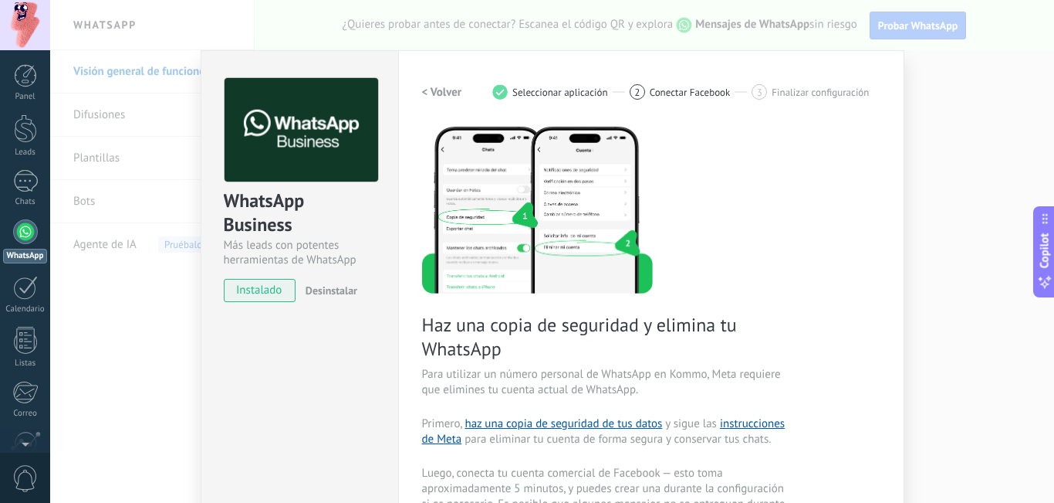
click at [442, 94] on h2 "< Volver" at bounding box center [442, 92] width 40 height 15
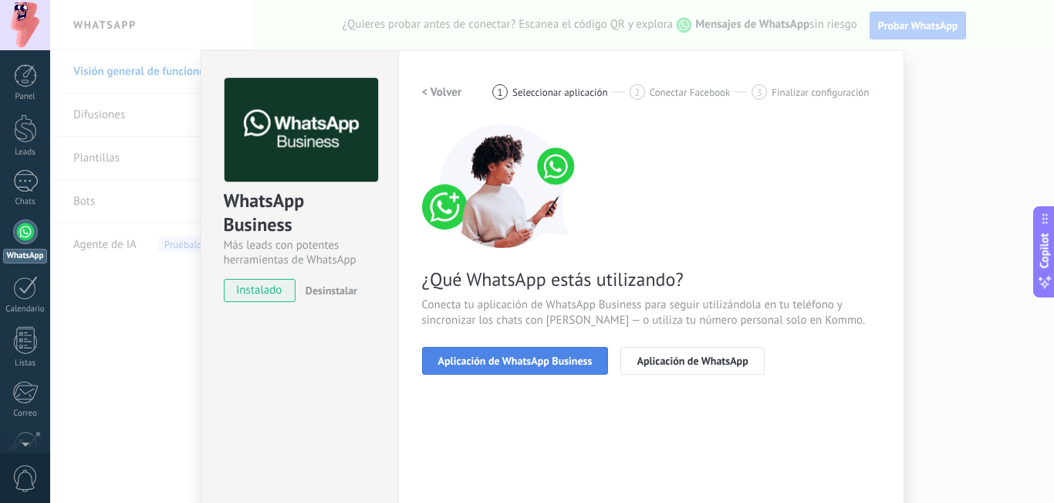
click at [579, 350] on button "Aplicación de WhatsApp Business" at bounding box center [515, 361] width 187 height 28
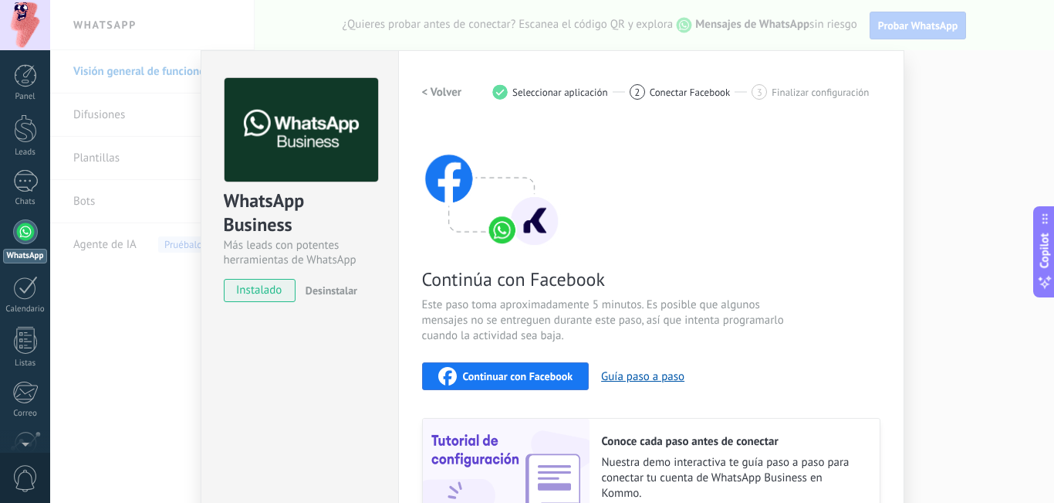
click at [426, 98] on h2 "< Volver" at bounding box center [442, 92] width 40 height 15
